Goal: Navigation & Orientation: Find specific page/section

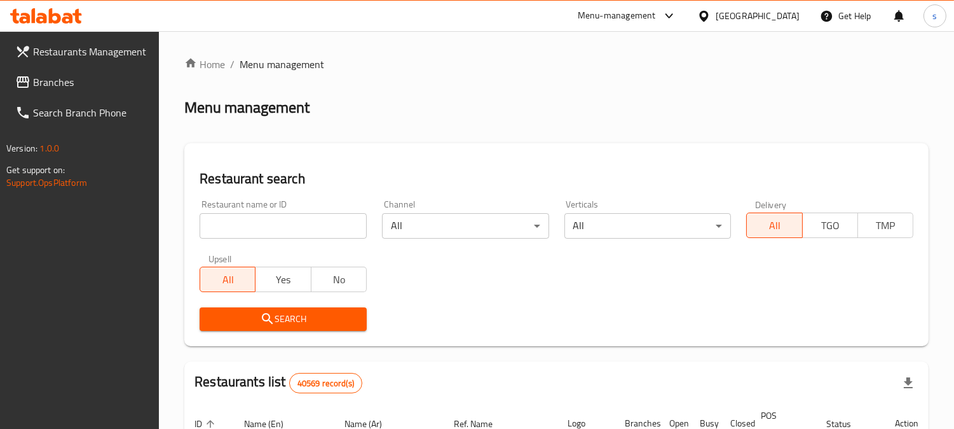
click at [15, 85] on icon at bounding box center [22, 81] width 15 height 15
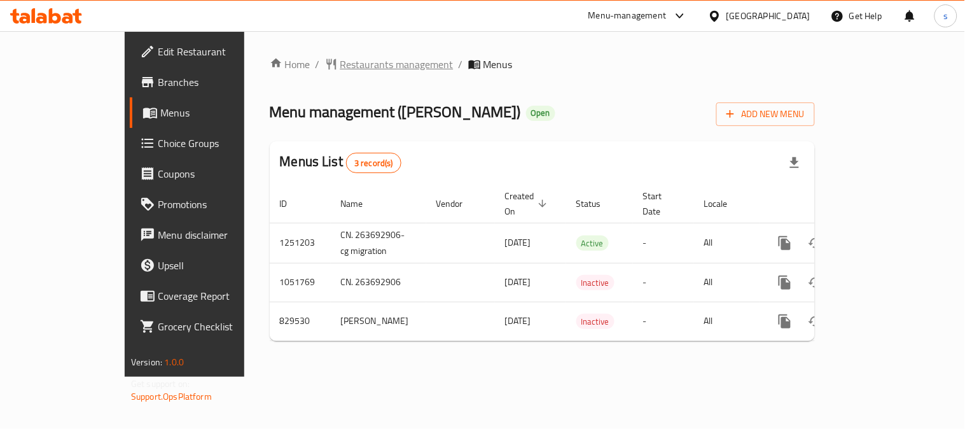
click at [340, 71] on span "Restaurants management" at bounding box center [396, 64] width 113 height 15
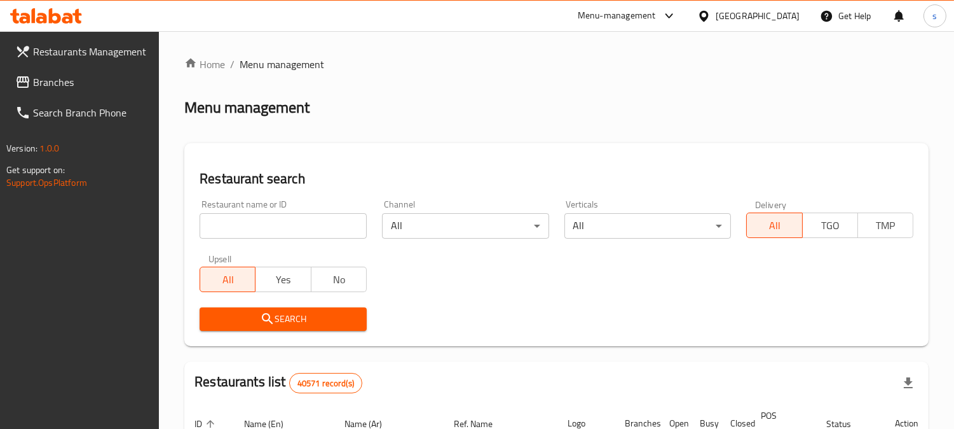
click at [76, 85] on span "Branches" at bounding box center [91, 81] width 116 height 15
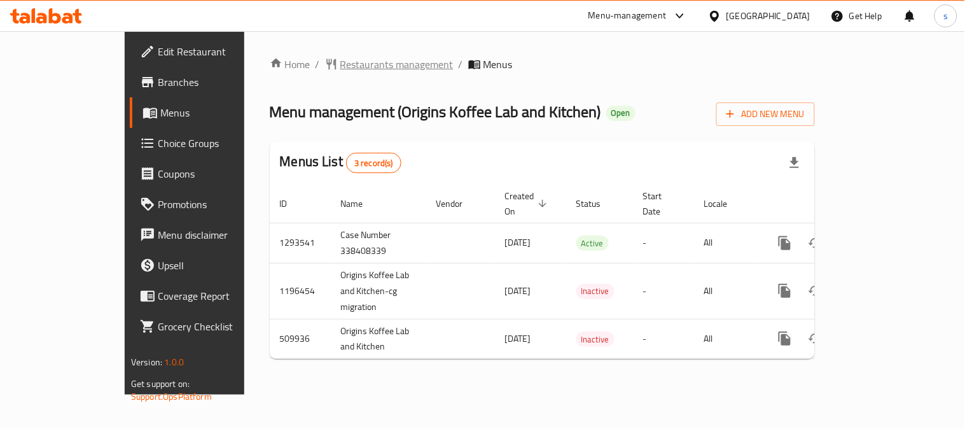
click at [340, 67] on span "Restaurants management" at bounding box center [396, 64] width 113 height 15
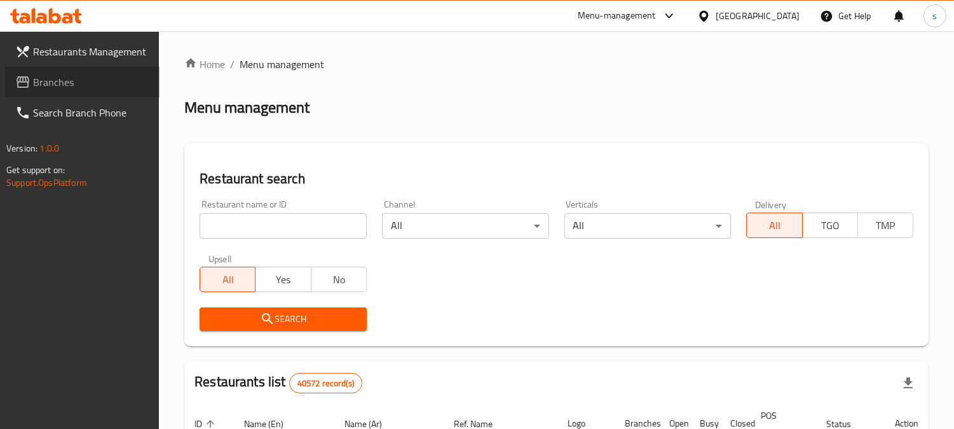
click at [74, 85] on span "Branches" at bounding box center [91, 81] width 116 height 15
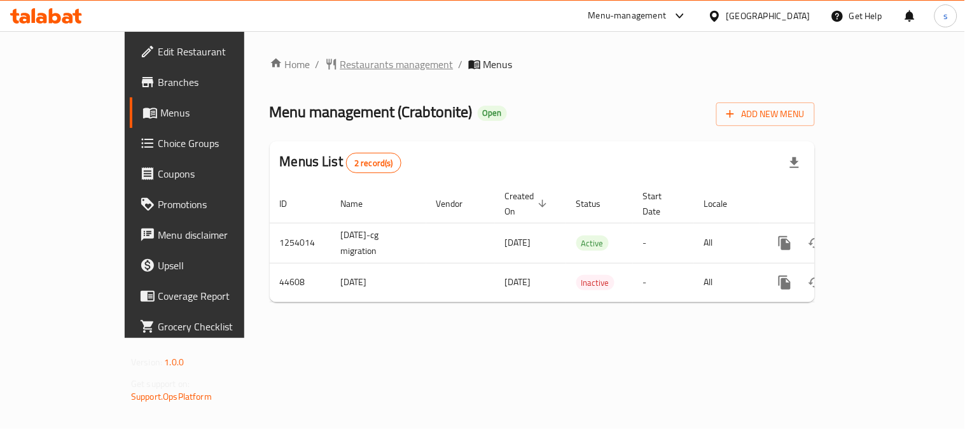
click at [340, 65] on span "Restaurants management" at bounding box center [396, 64] width 113 height 15
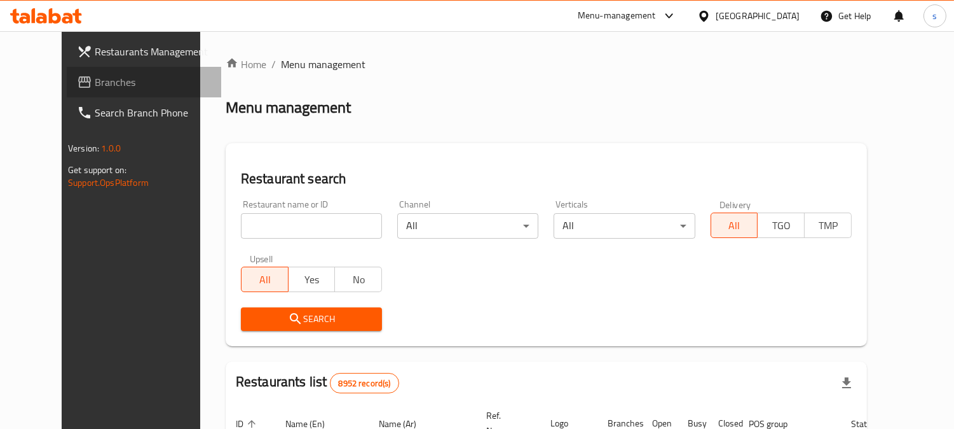
click at [95, 84] on span "Branches" at bounding box center [153, 81] width 116 height 15
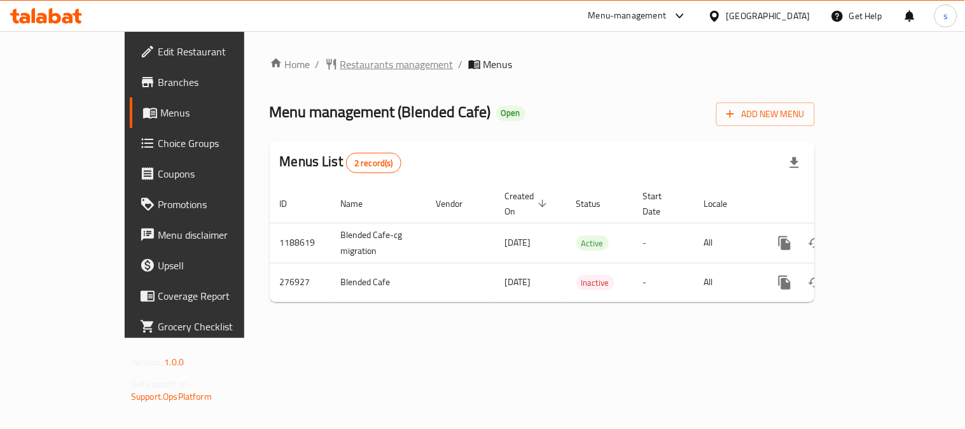
click at [340, 64] on span "Restaurants management" at bounding box center [396, 64] width 113 height 15
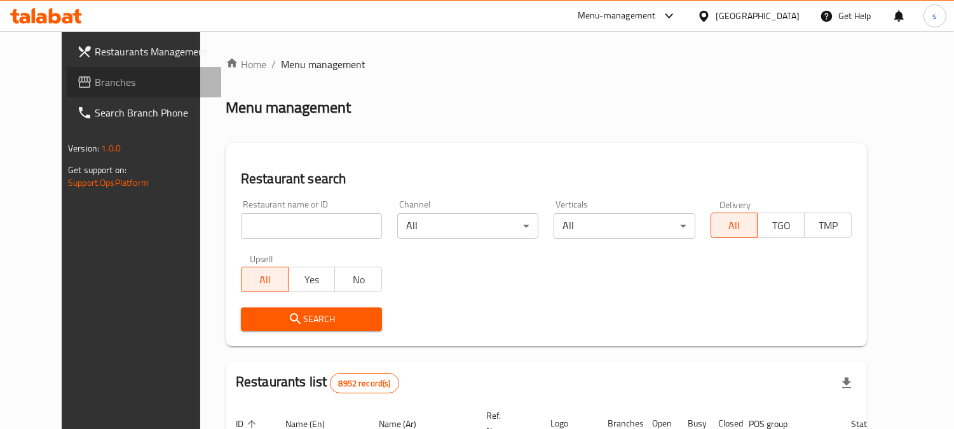
click at [95, 86] on span "Branches" at bounding box center [153, 81] width 116 height 15
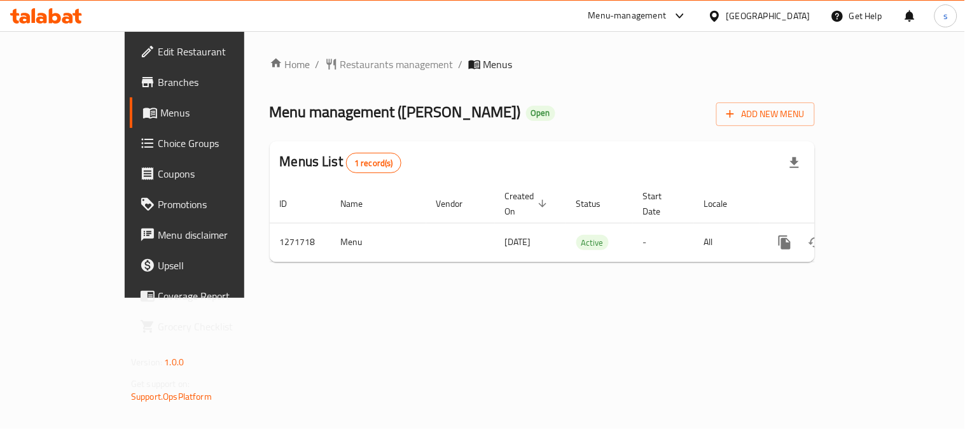
click at [319, 53] on div "Home / Restaurants management / Menus Menu management ( Ella Bakes ) Open Add N…" at bounding box center [542, 164] width 596 height 266
click at [340, 62] on span "Restaurants management" at bounding box center [396, 64] width 113 height 15
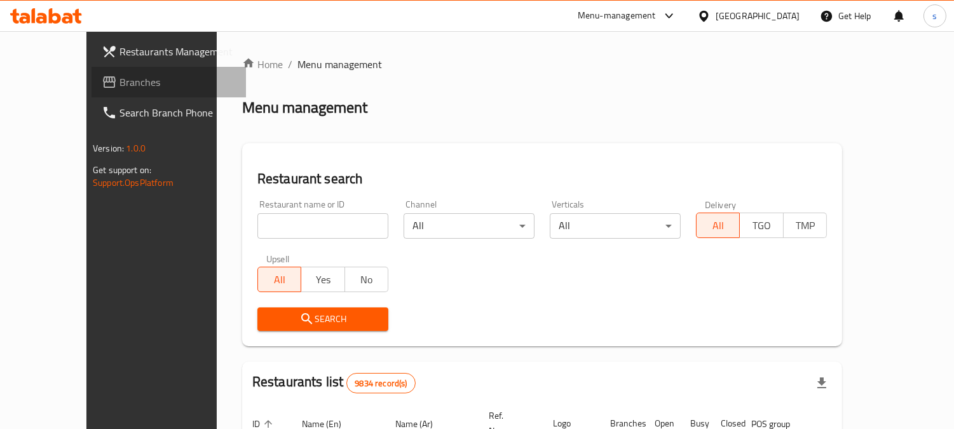
click at [120, 79] on span "Branches" at bounding box center [178, 81] width 116 height 15
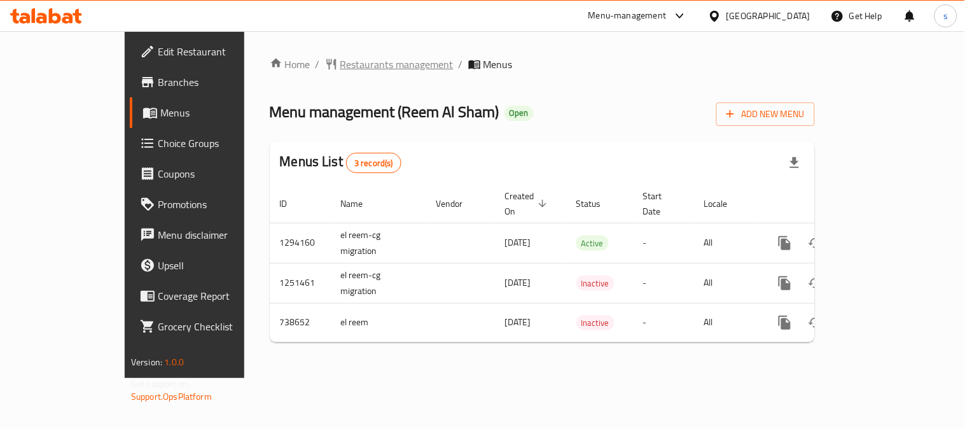
click at [348, 62] on span "Restaurants management" at bounding box center [396, 64] width 113 height 15
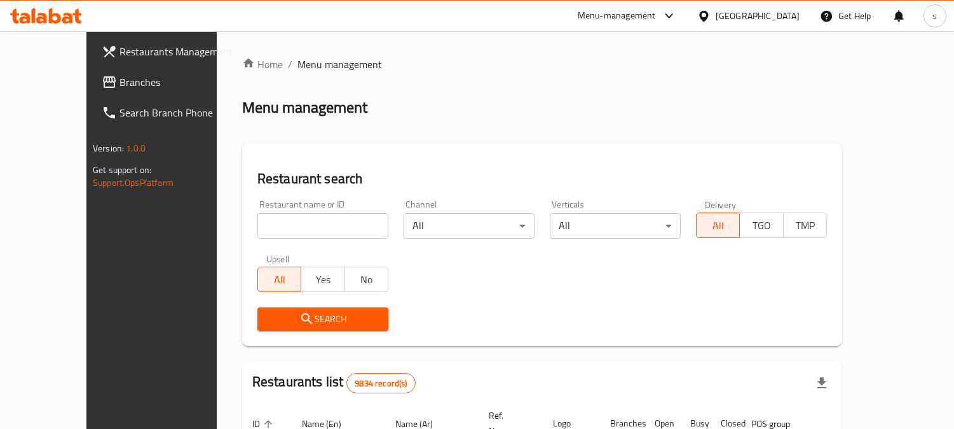
click at [120, 81] on span "Branches" at bounding box center [178, 81] width 116 height 15
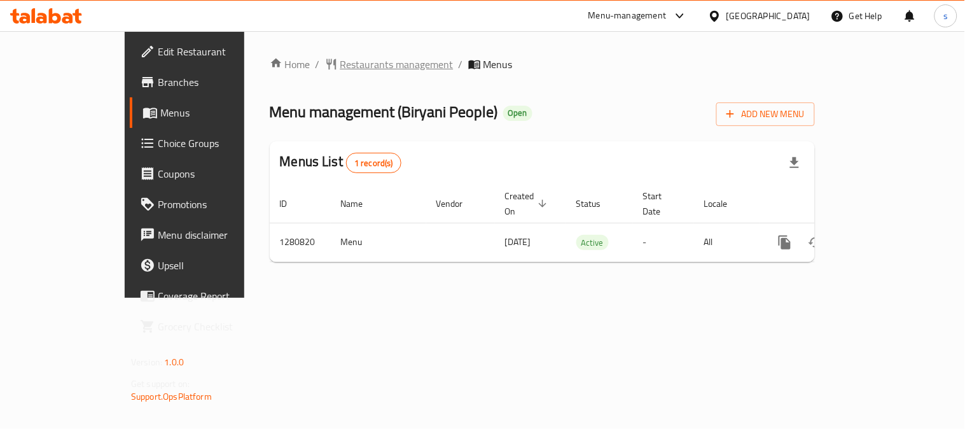
click at [340, 69] on span "Restaurants management" at bounding box center [396, 64] width 113 height 15
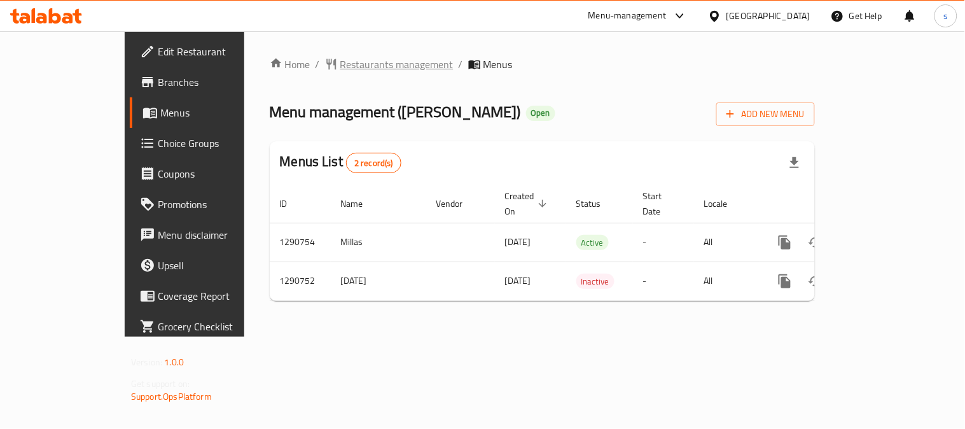
click at [340, 68] on span "Restaurants management" at bounding box center [396, 64] width 113 height 15
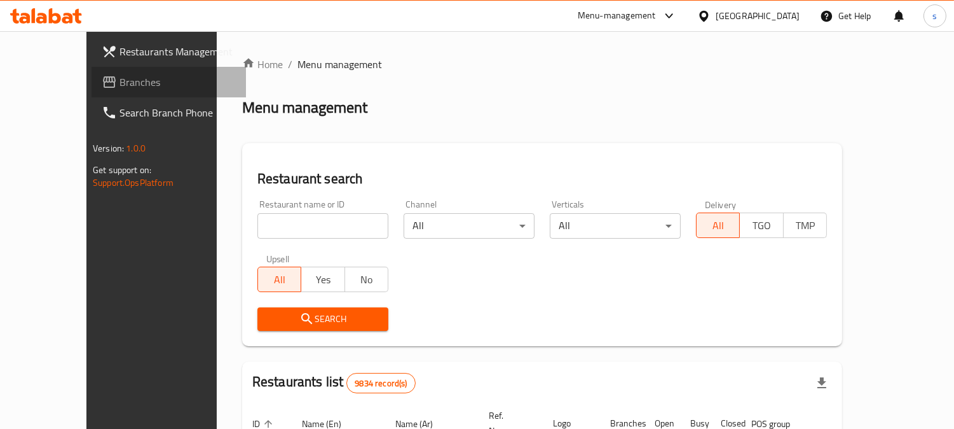
click at [120, 77] on span "Branches" at bounding box center [178, 81] width 116 height 15
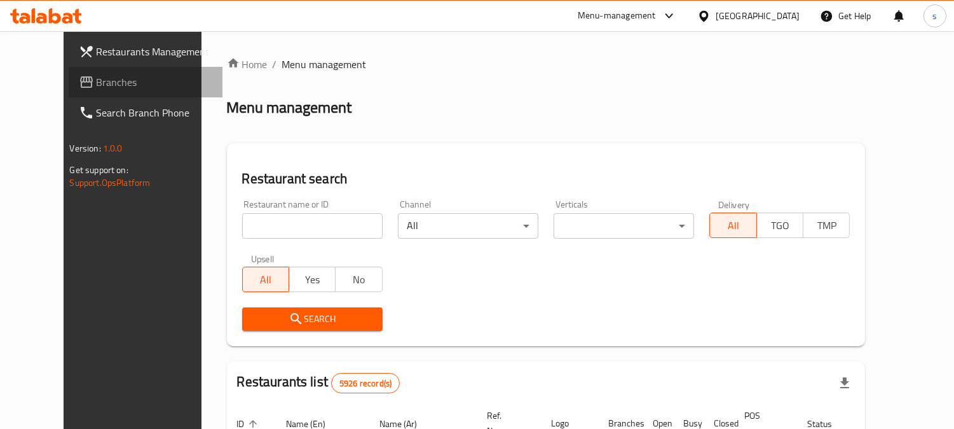
click at [97, 86] on span "Branches" at bounding box center [155, 81] width 116 height 15
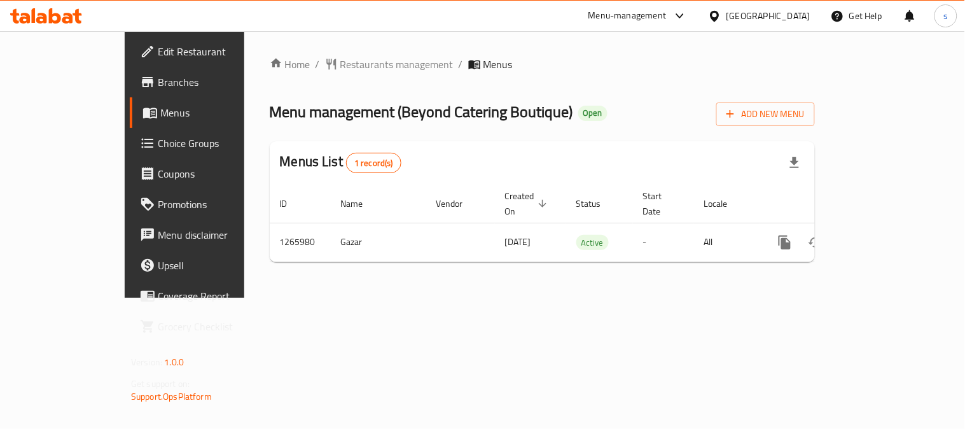
click at [327, 77] on div "Home / Restaurants management / Menus Menu management ( Beyond Catering Boutiqu…" at bounding box center [542, 165] width 545 height 216
click at [340, 65] on span "Restaurants management" at bounding box center [396, 64] width 113 height 15
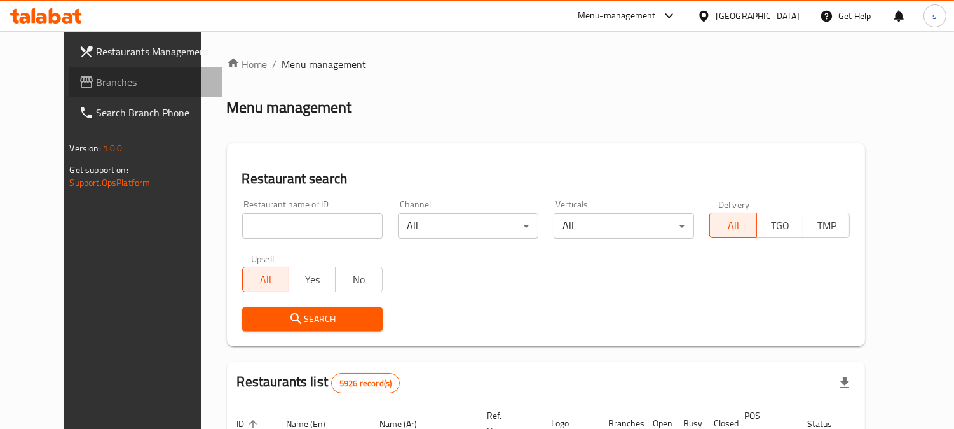
click at [97, 83] on span "Branches" at bounding box center [155, 81] width 116 height 15
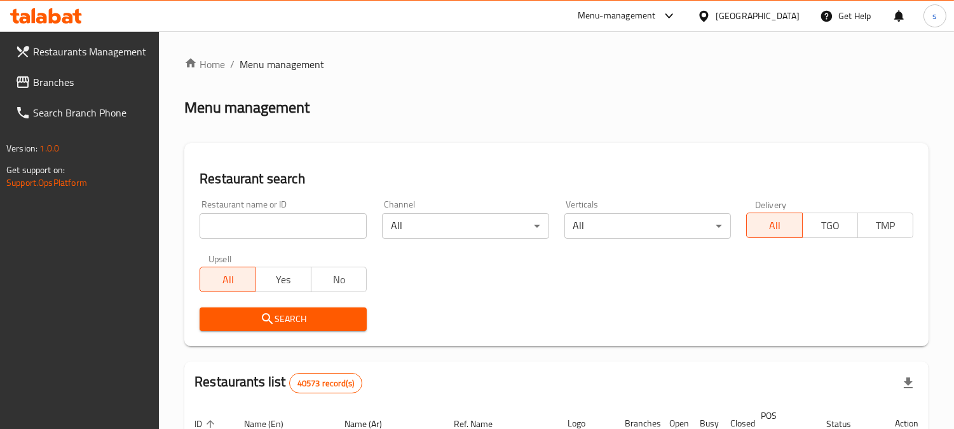
click at [48, 90] on span "Branches" at bounding box center [91, 81] width 116 height 15
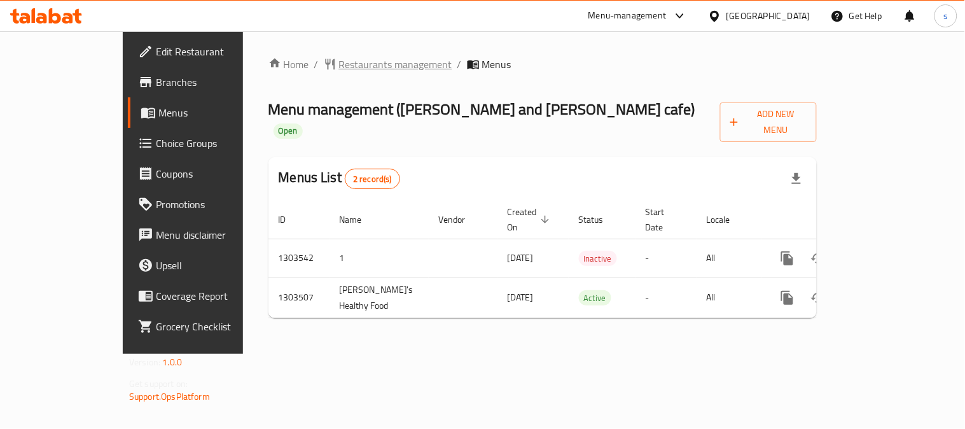
click at [358, 70] on span "Restaurants management" at bounding box center [395, 64] width 113 height 15
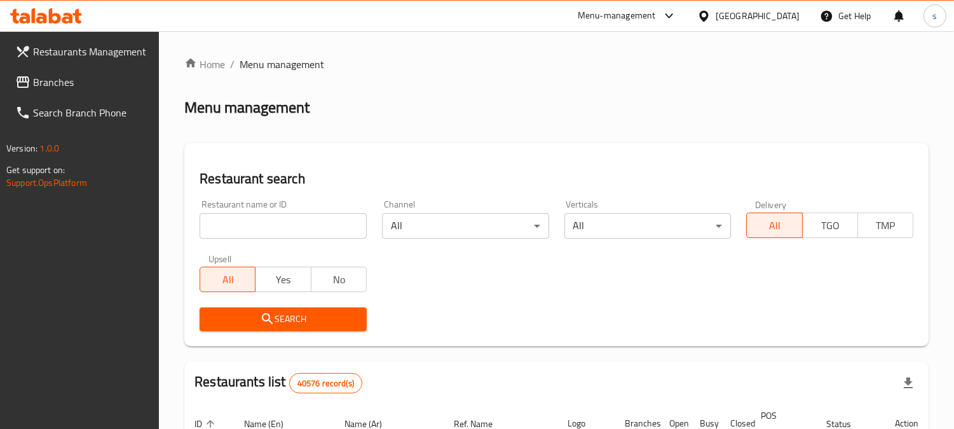
click at [61, 86] on span "Branches" at bounding box center [91, 81] width 116 height 15
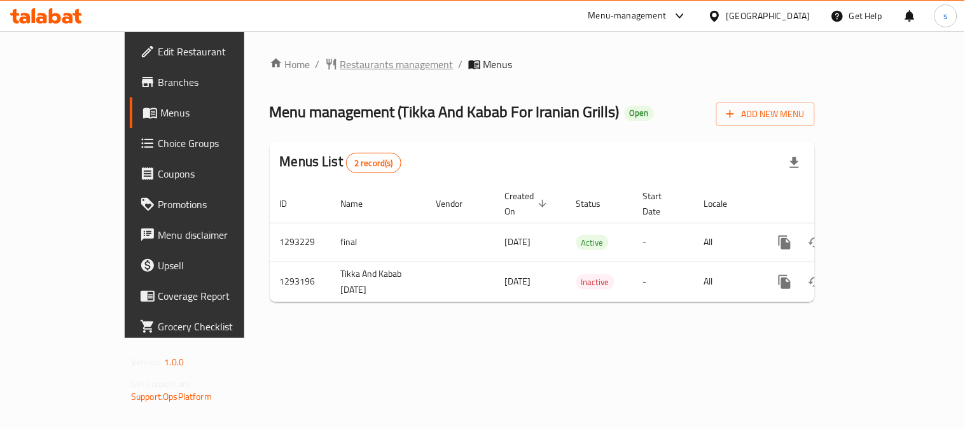
click at [340, 58] on span "Restaurants management" at bounding box center [396, 64] width 113 height 15
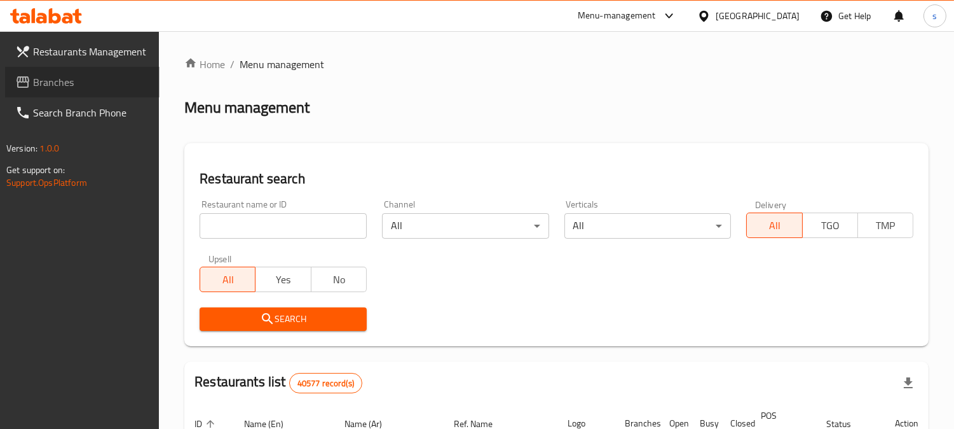
click at [55, 88] on span "Branches" at bounding box center [91, 81] width 116 height 15
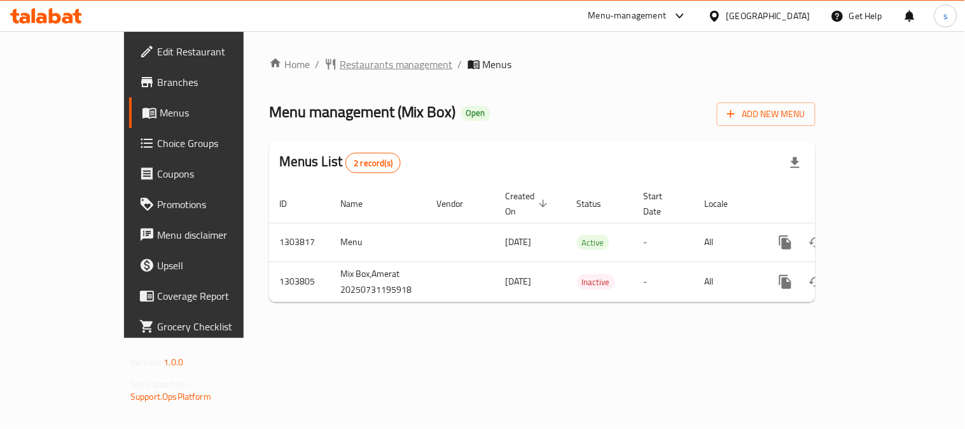
click at [351, 65] on span "Restaurants management" at bounding box center [396, 64] width 113 height 15
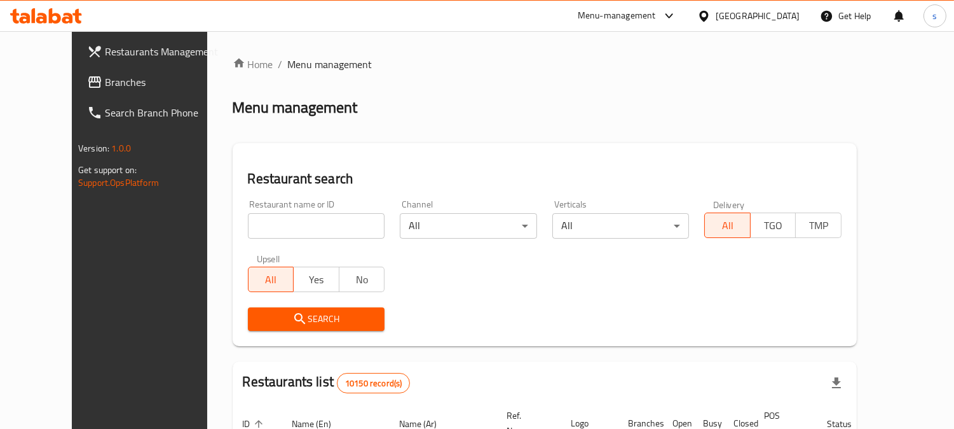
click at [105, 80] on span "Branches" at bounding box center [163, 81] width 116 height 15
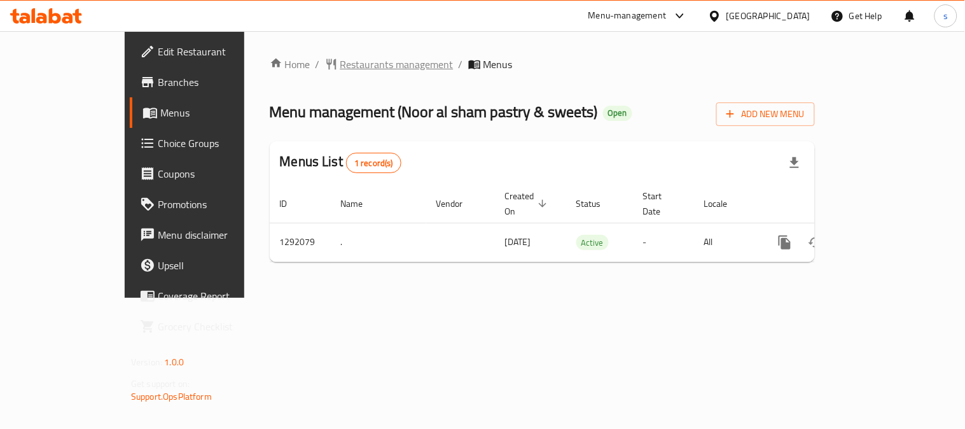
click at [340, 64] on span "Restaurants management" at bounding box center [396, 64] width 113 height 15
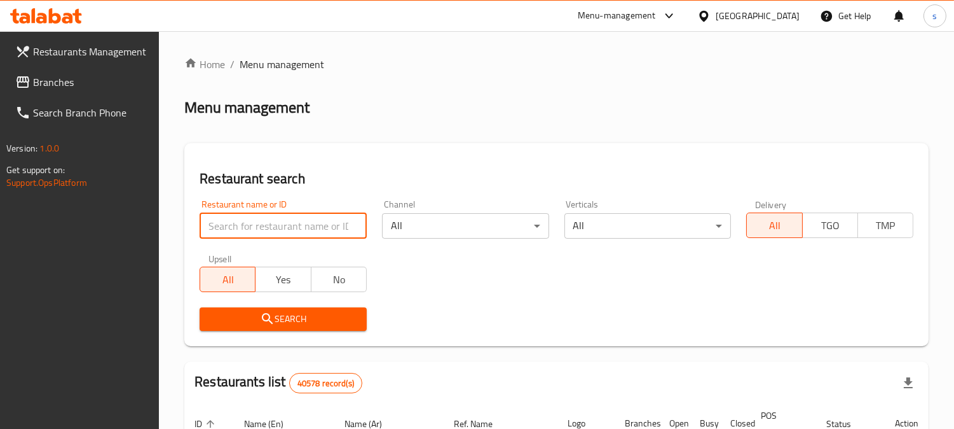
click at [263, 233] on input "search" at bounding box center [283, 225] width 167 height 25
paste input "698829"
type input "698829"
click button "Search" at bounding box center [283, 319] width 167 height 24
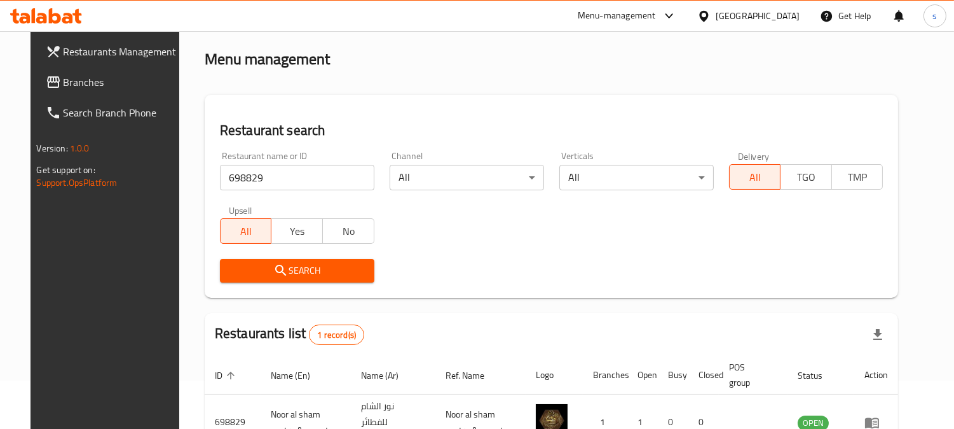
scroll to position [128, 0]
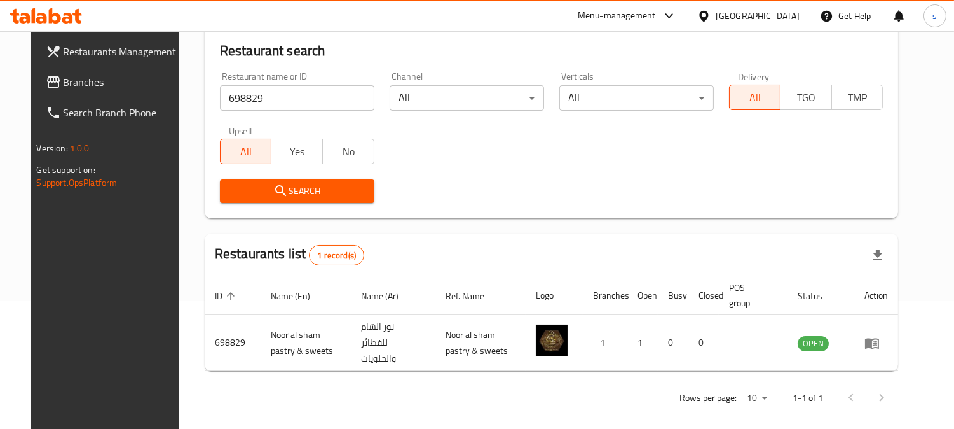
click at [76, 74] on span "Branches" at bounding box center [122, 81] width 116 height 15
